Goal: Task Accomplishment & Management: Manage account settings

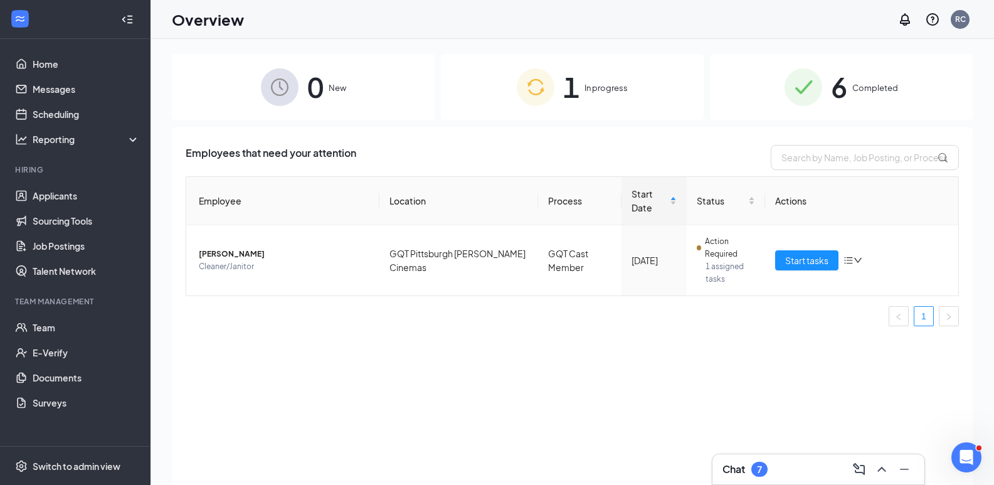
click at [599, 90] on span "In progress" at bounding box center [605, 87] width 43 height 13
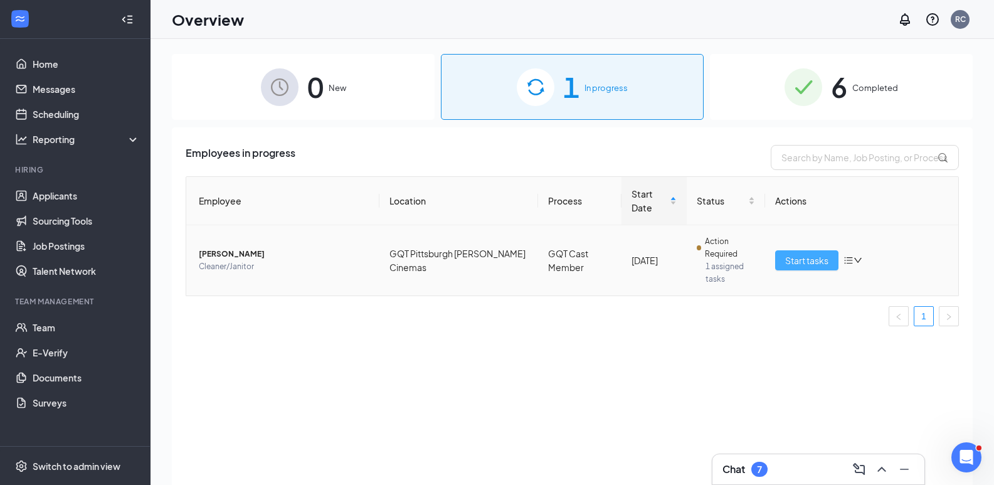
click at [809, 256] on span "Start tasks" at bounding box center [806, 260] width 43 height 14
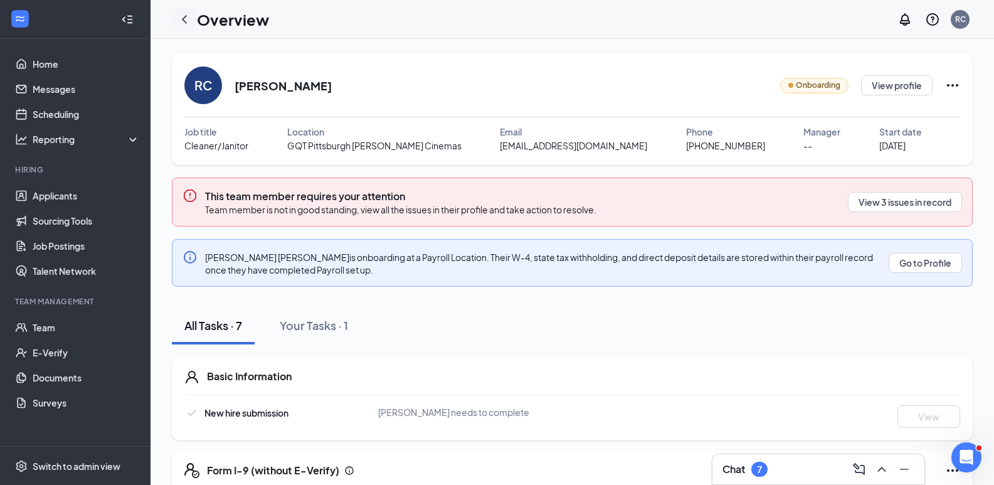
click at [186, 17] on icon "ChevronLeft" at bounding box center [184, 19] width 5 height 8
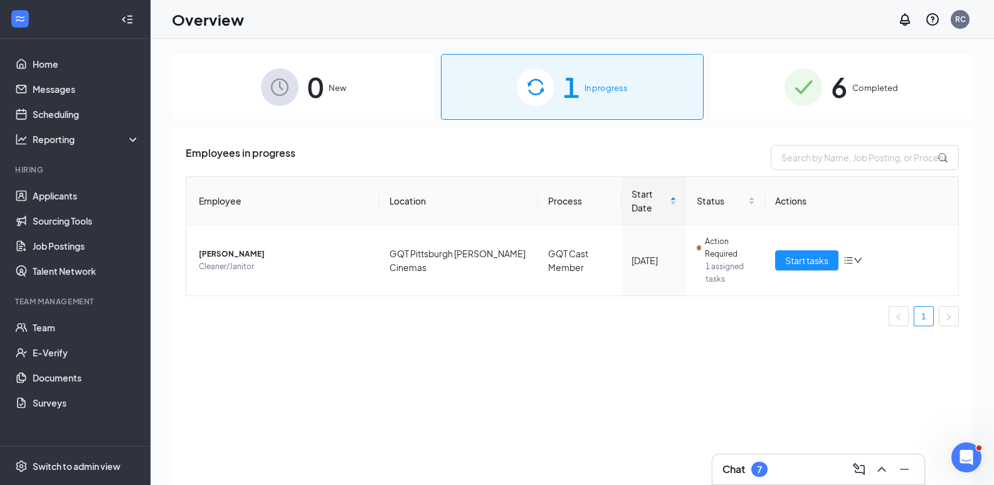
click at [543, 83] on img at bounding box center [536, 87] width 38 height 38
click at [584, 83] on div "1 In progress" at bounding box center [572, 87] width 263 height 66
click at [863, 82] on span "Completed" at bounding box center [875, 87] width 46 height 13
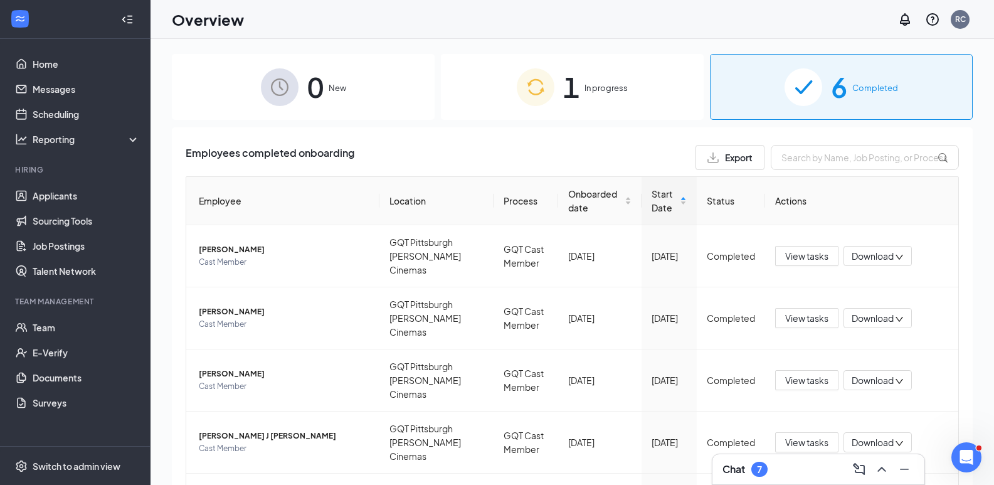
click at [303, 87] on div "0 New" at bounding box center [303, 87] width 263 height 66
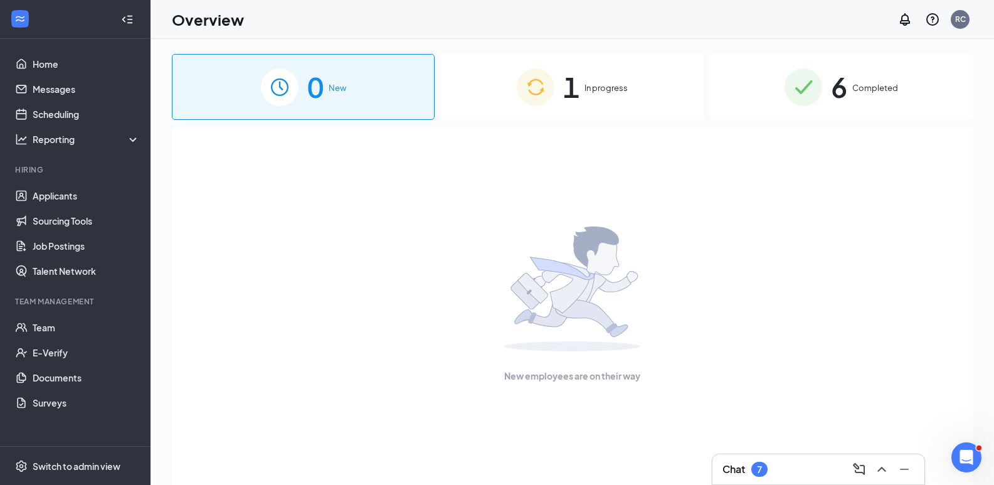
click at [595, 87] on span "In progress" at bounding box center [605, 87] width 43 height 13
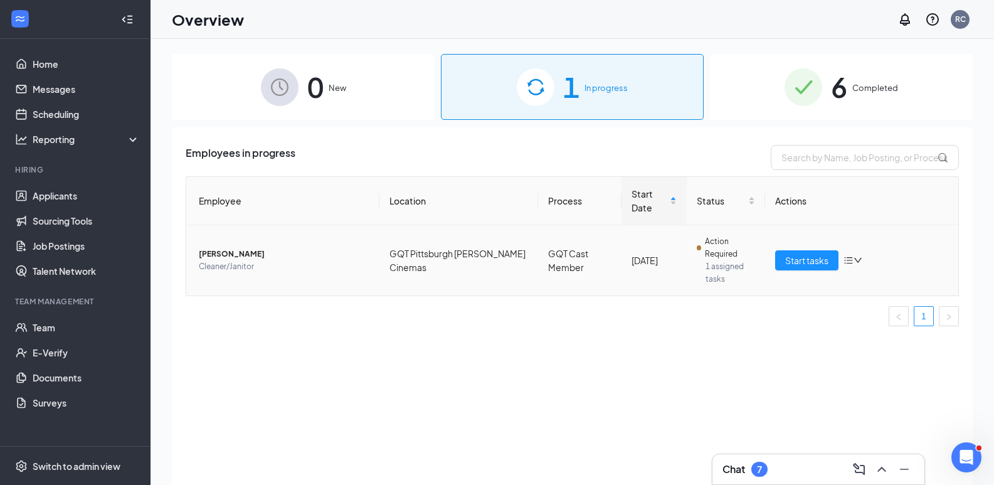
click at [857, 259] on icon "down" at bounding box center [857, 260] width 9 height 9
click at [896, 247] on td "Start tasks" at bounding box center [861, 260] width 193 height 70
click at [806, 259] on span "Start tasks" at bounding box center [806, 260] width 43 height 14
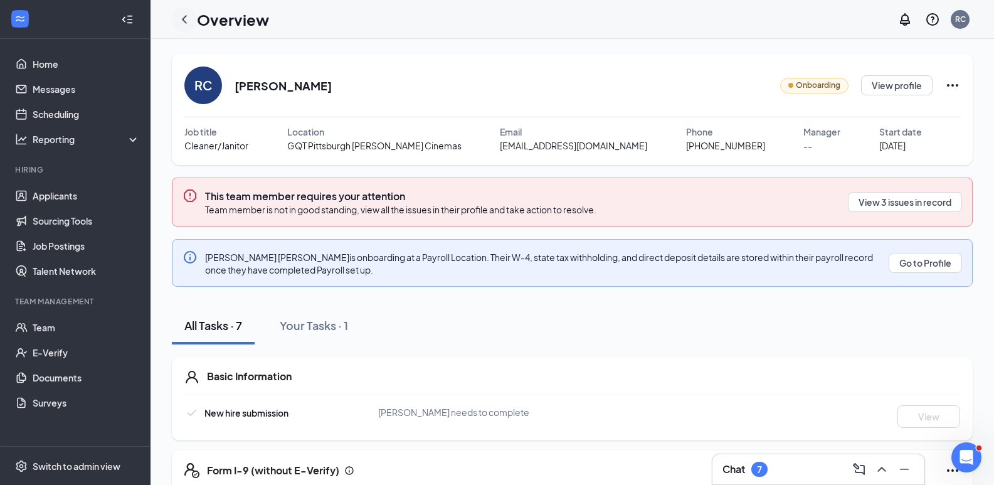
click at [184, 18] on icon "ChevronLeft" at bounding box center [184, 19] width 5 height 8
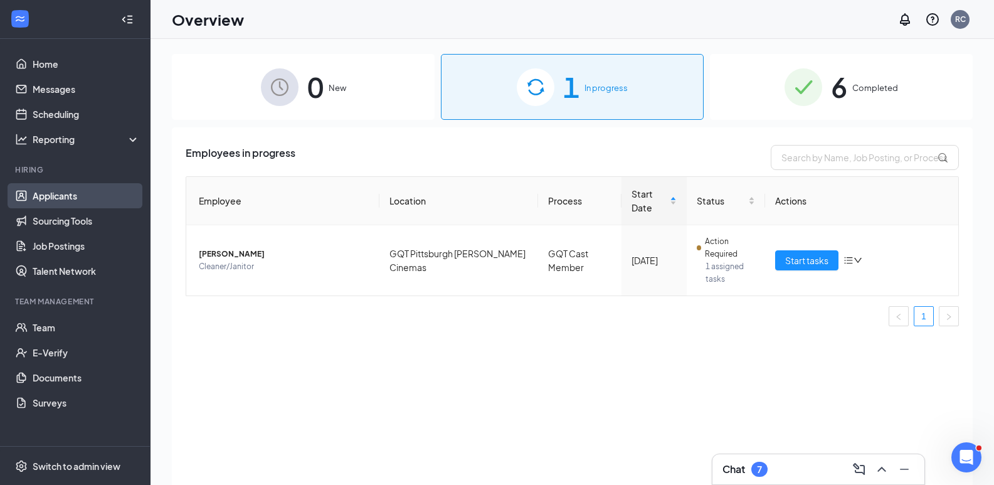
click at [90, 197] on link "Applicants" at bounding box center [86, 195] width 107 height 25
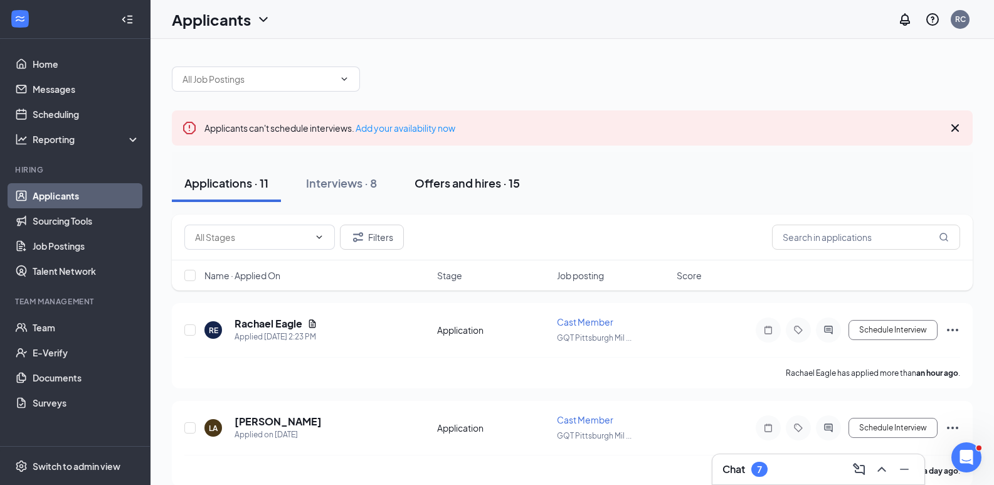
click at [454, 184] on div "Offers and hires · 15" at bounding box center [466, 183] width 105 height 16
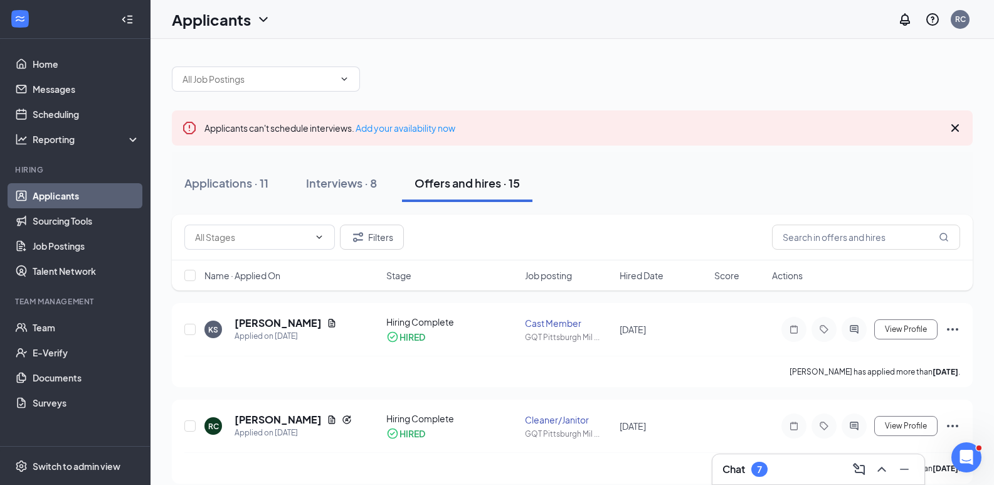
scroll to position [125, 0]
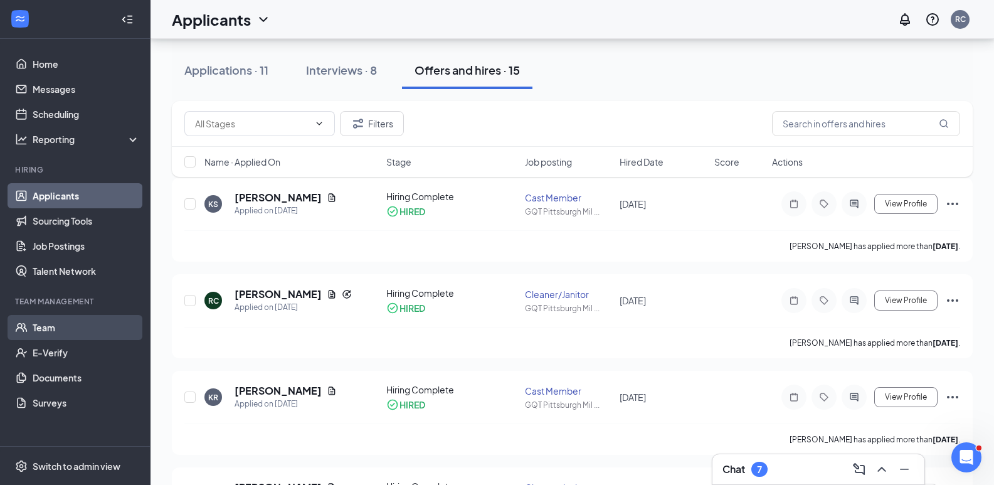
click at [50, 325] on link "Team" at bounding box center [86, 327] width 107 height 25
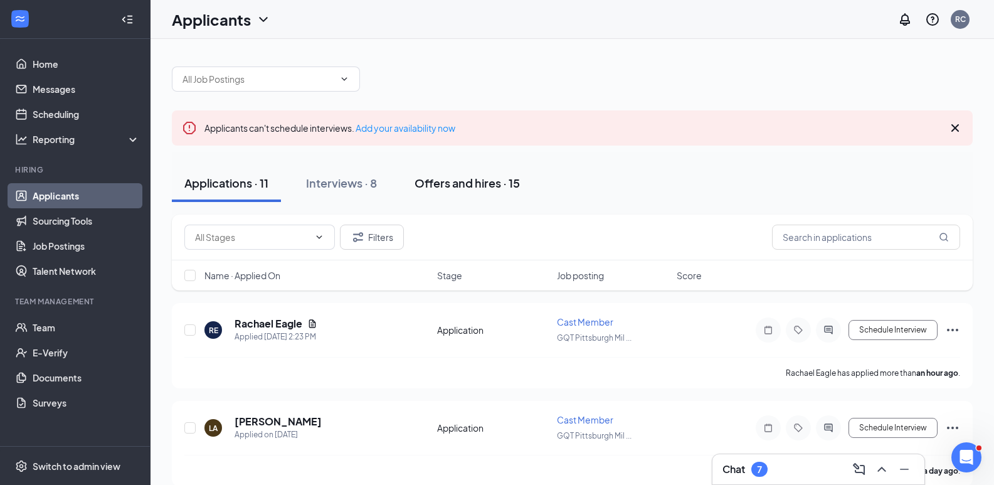
click at [476, 181] on div "Offers and hires · 15" at bounding box center [466, 183] width 105 height 16
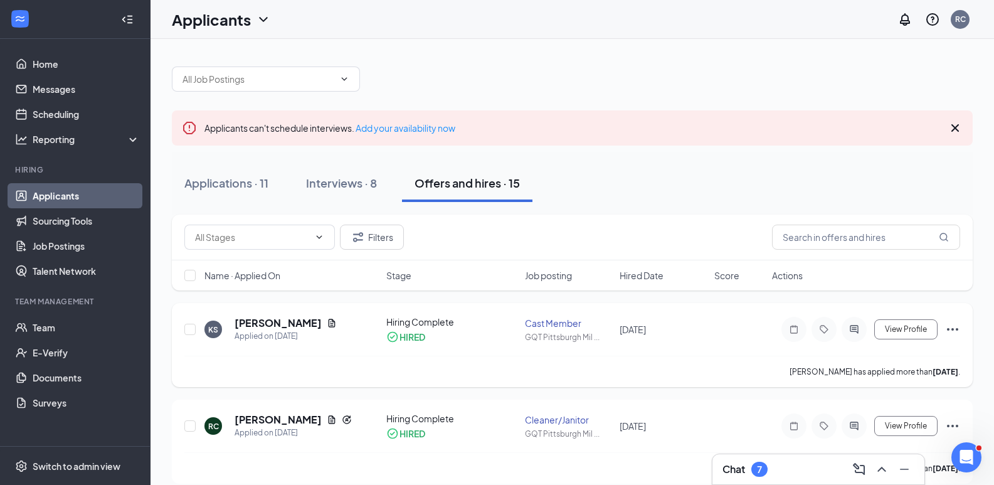
scroll to position [63, 0]
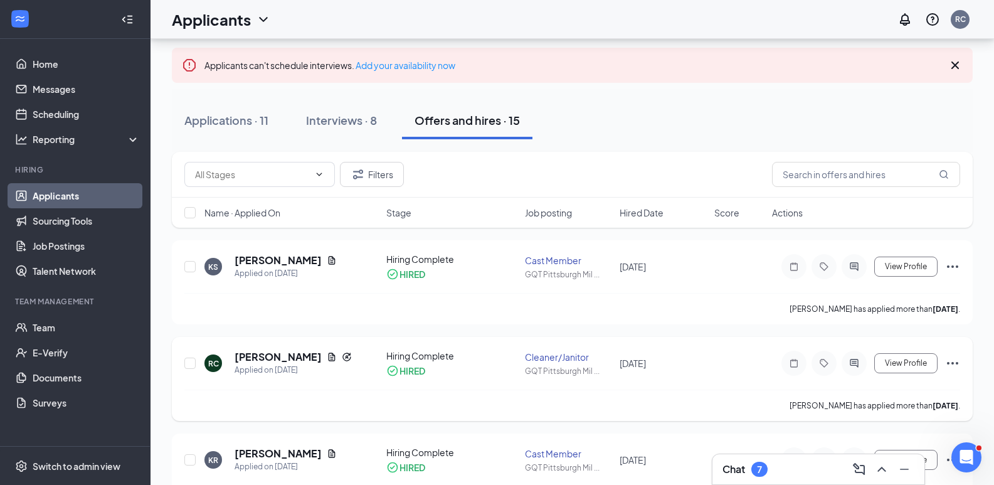
click at [953, 362] on icon "Ellipses" at bounding box center [952, 362] width 15 height 15
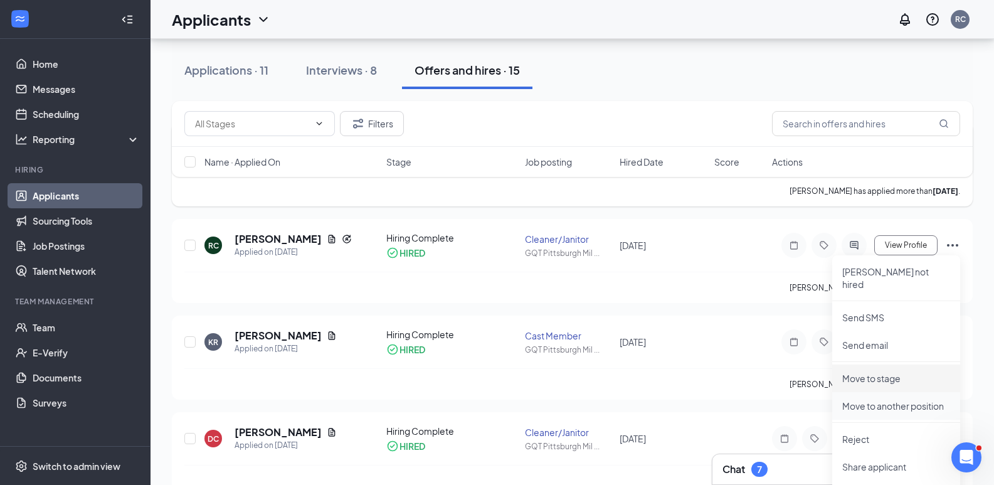
scroll to position [188, 0]
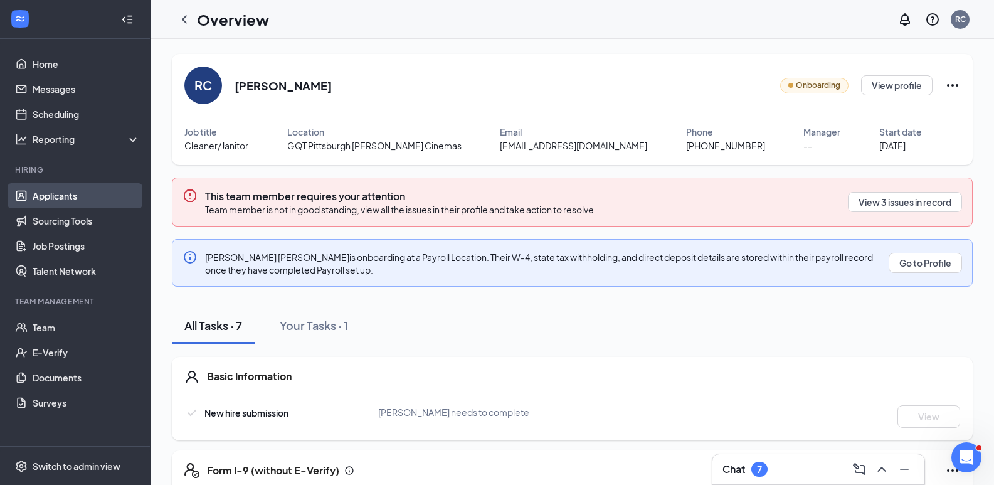
click at [50, 197] on link "Applicants" at bounding box center [86, 195] width 107 height 25
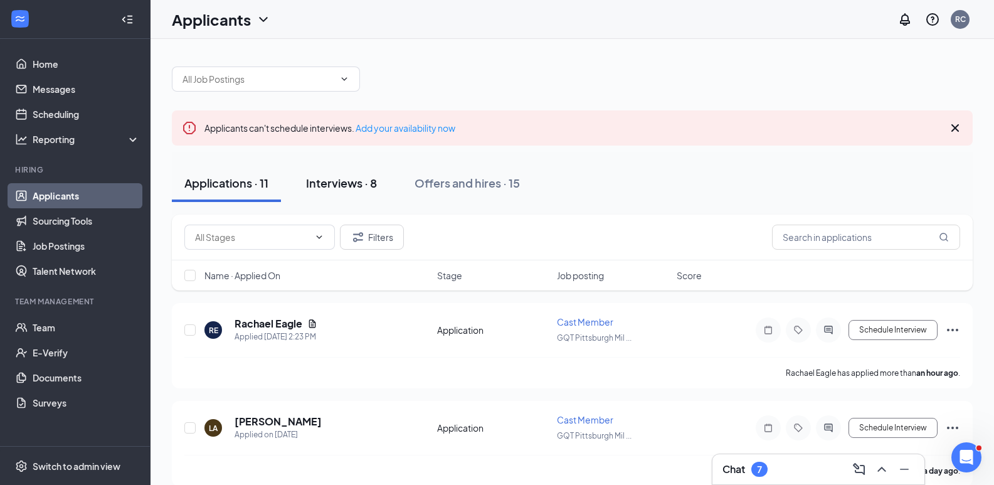
click at [346, 181] on div "Interviews · 8" at bounding box center [341, 183] width 71 height 16
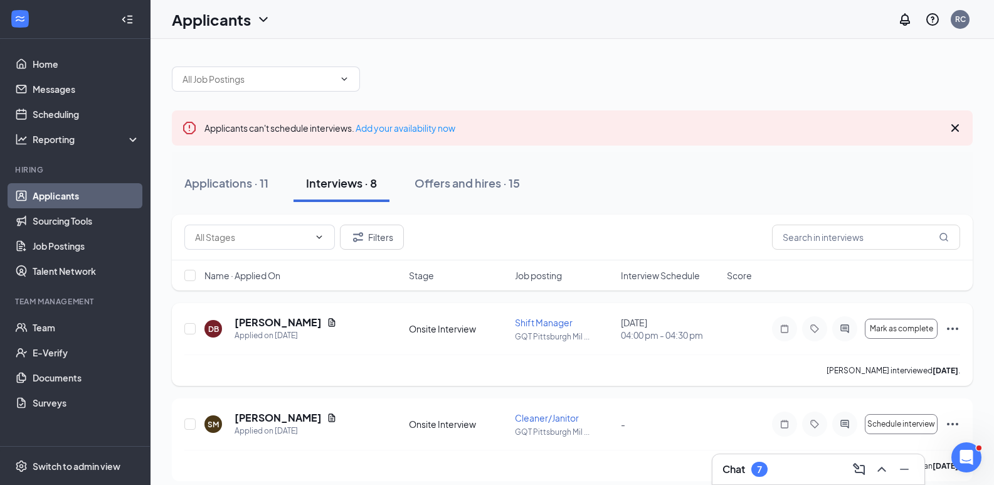
click at [958, 328] on icon "Ellipses" at bounding box center [952, 328] width 15 height 15
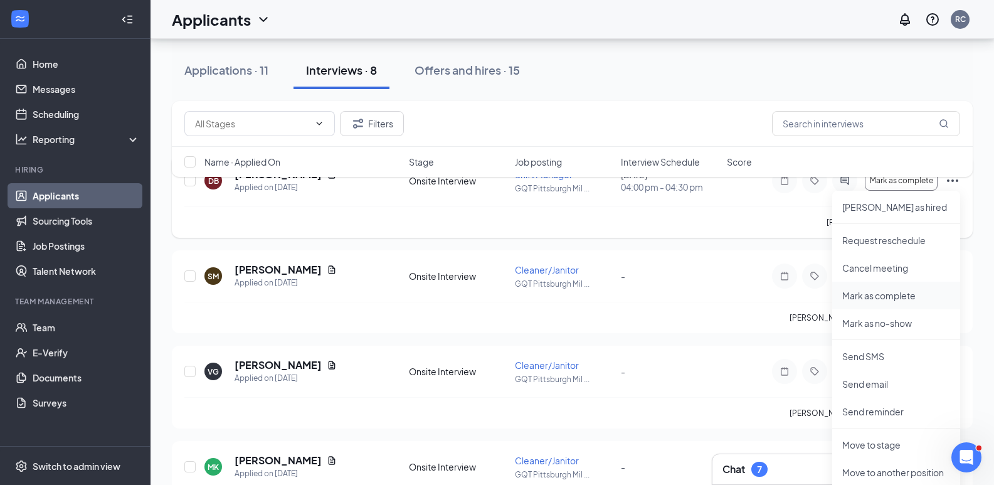
scroll to position [188, 0]
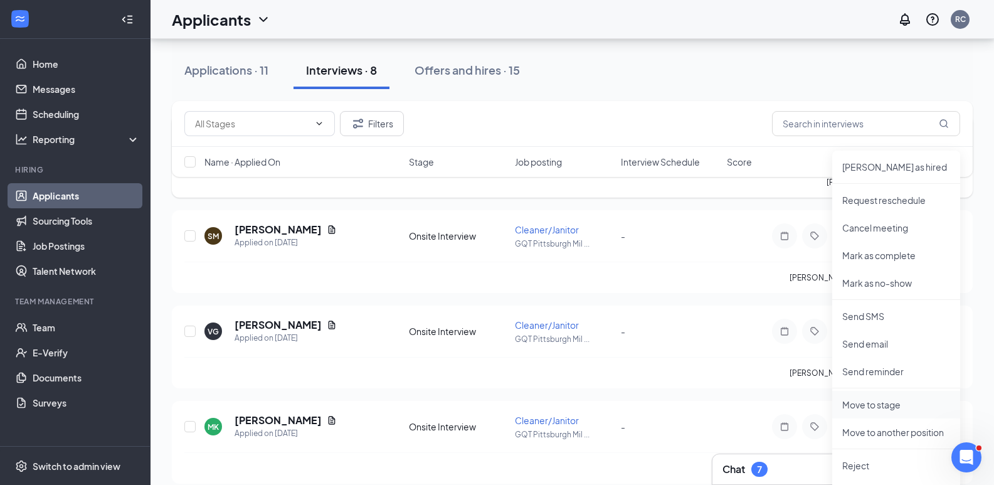
click at [880, 407] on p "Move to stage" at bounding box center [896, 404] width 108 height 13
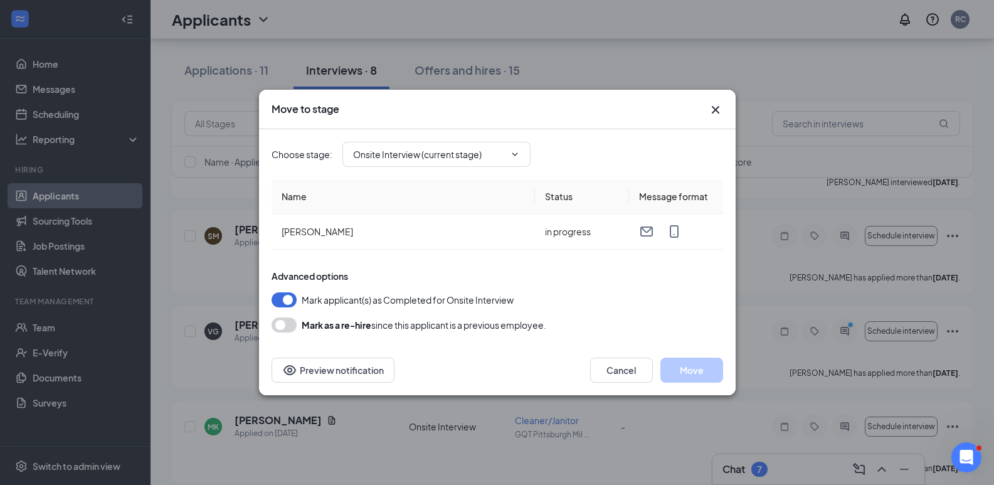
type input "Hiring Complete (final stage)"
click at [712, 109] on icon "Cross" at bounding box center [715, 109] width 15 height 15
